Goal: Browse casually

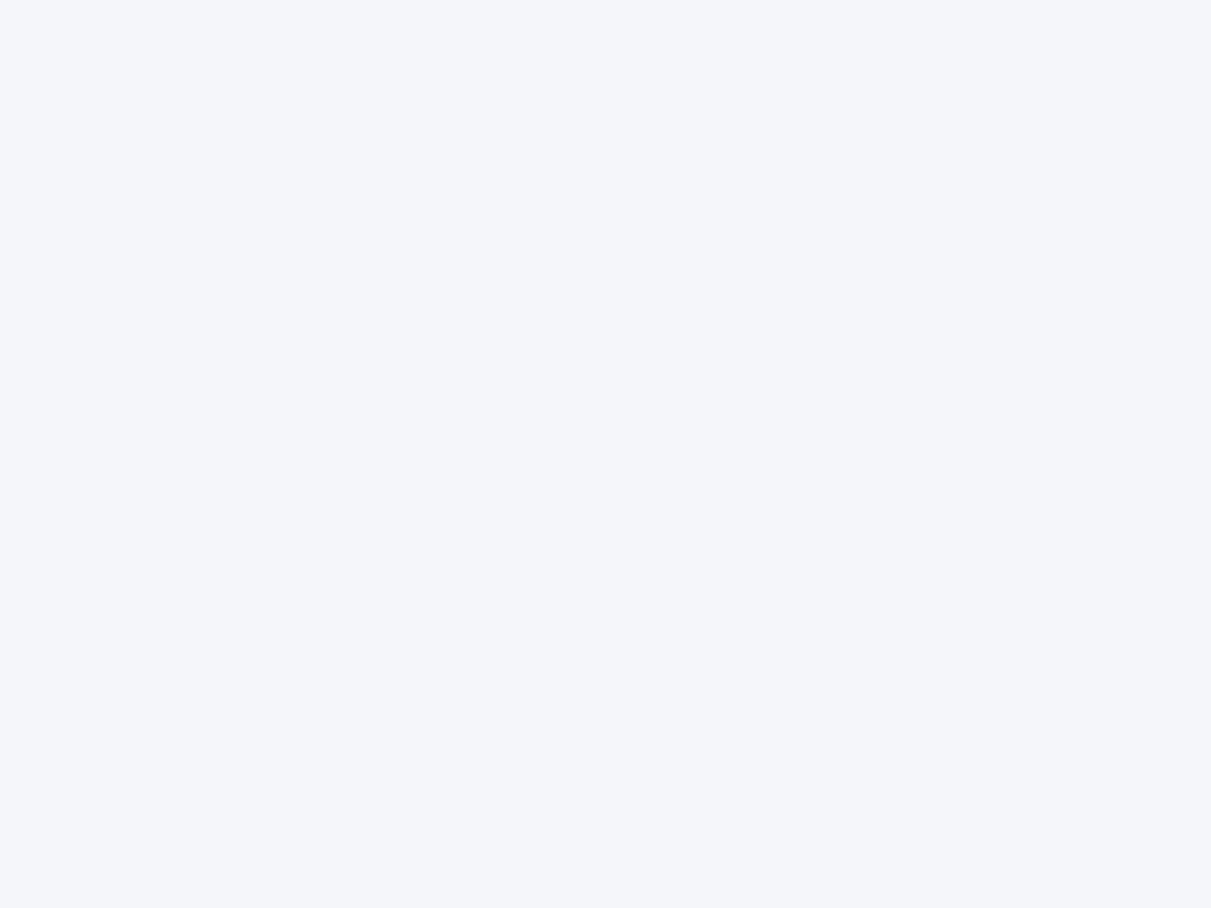
click at [605, 454] on div at bounding box center [605, 454] width 1211 height 908
